Goal: Task Accomplishment & Management: Manage account settings

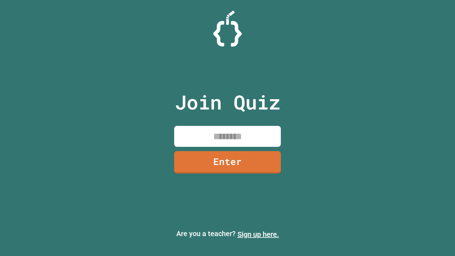
click at [258, 234] on link "Sign up here." at bounding box center [258, 234] width 42 height 9
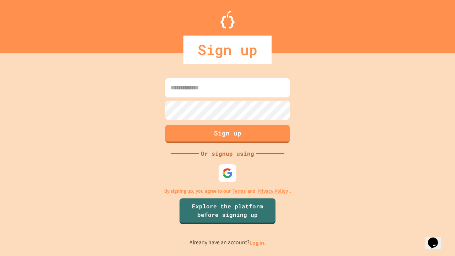
click at [258, 242] on link "Log in." at bounding box center [257, 242] width 16 height 7
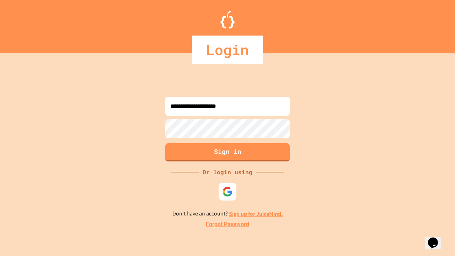
type input "**********"
